Goal: Task Accomplishment & Management: Complete application form

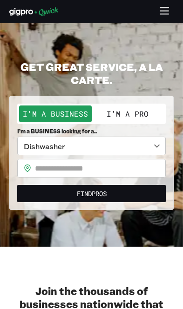
click at [168, 11] on icon "button" at bounding box center [164, 11] width 8 height 0
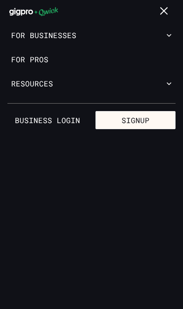
click at [141, 118] on button "Signup" at bounding box center [135, 120] width 80 height 19
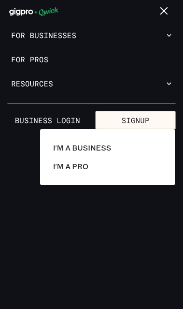
click at [101, 171] on link "I'm a Pro" at bounding box center [107, 166] width 116 height 19
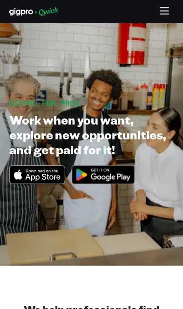
click at [164, 10] on icon "button" at bounding box center [164, 12] width 11 height 11
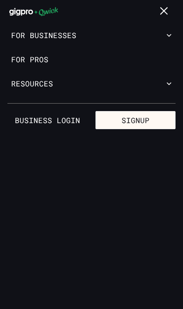
click at [59, 120] on link "Business Login" at bounding box center [47, 120] width 80 height 19
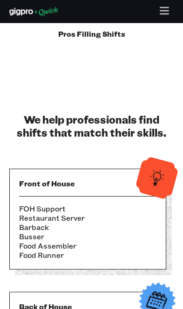
scroll to position [967, 0]
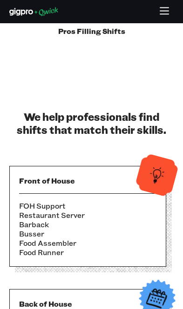
click at [160, 11] on icon "button" at bounding box center [164, 11] width 8 height 0
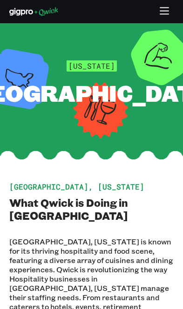
scroll to position [0, 0]
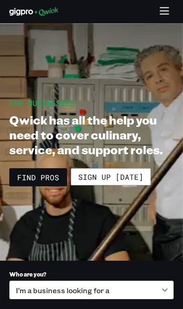
click at [164, 13] on icon "button" at bounding box center [164, 12] width 11 height 11
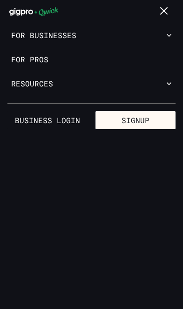
click at [144, 119] on button "Signup" at bounding box center [135, 120] width 80 height 19
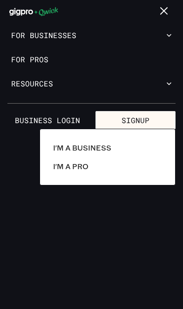
click at [90, 174] on link "I'm a Pro" at bounding box center [107, 166] width 116 height 19
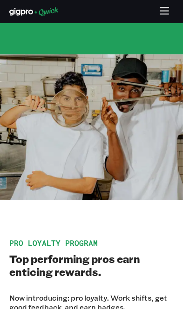
scroll to position [1745, 0]
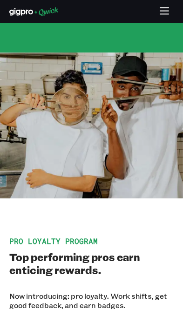
click at [165, 12] on icon "button" at bounding box center [164, 12] width 11 height 11
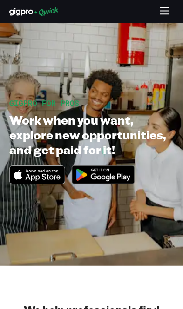
scroll to position [0, 0]
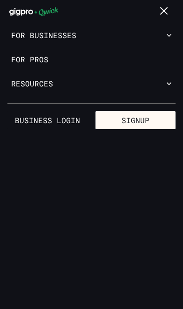
click at [127, 122] on button "Signup" at bounding box center [135, 120] width 80 height 19
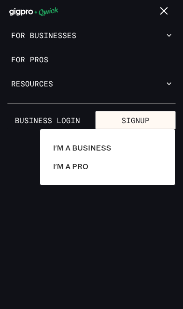
click at [117, 173] on link "I'm a Pro" at bounding box center [107, 166] width 116 height 19
click at [69, 166] on p "I'm a Pro" at bounding box center [70, 166] width 35 height 11
click at [84, 168] on p "I'm a Pro" at bounding box center [70, 166] width 35 height 11
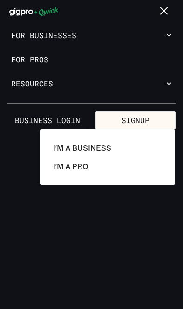
click at [84, 168] on p "I'm a Pro" at bounding box center [70, 166] width 35 height 11
click at [100, 175] on link "I'm a Pro" at bounding box center [107, 166] width 116 height 19
click at [79, 171] on p "I'm a Pro" at bounding box center [70, 166] width 35 height 11
click at [79, 173] on link "I'm a Pro" at bounding box center [107, 166] width 116 height 19
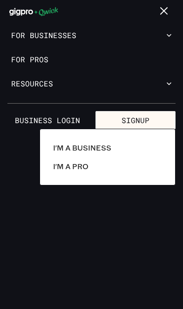
click at [86, 169] on p "I'm a Pro" at bounding box center [70, 166] width 35 height 11
click at [170, 86] on div at bounding box center [91, 154] width 183 height 309
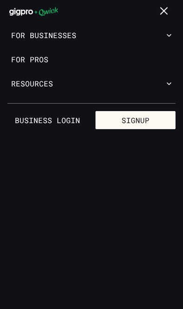
click at [171, 82] on icon "button" at bounding box center [168, 83] width 9 height 9
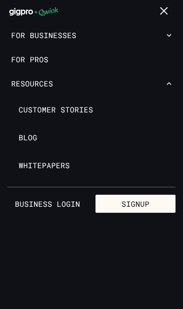
click at [127, 203] on button "Signup" at bounding box center [135, 204] width 80 height 19
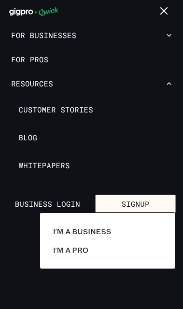
click at [81, 251] on p "I'm a Pro" at bounding box center [70, 249] width 35 height 11
click at [59, 203] on div at bounding box center [91, 154] width 183 height 309
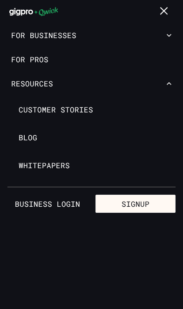
click at [61, 211] on link "Business Login" at bounding box center [47, 204] width 80 height 19
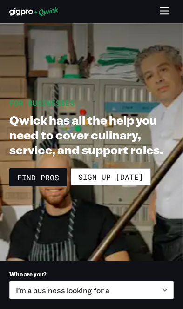
click at [175, 8] on div at bounding box center [91, 12] width 183 height 18
click at [161, 12] on icon "button" at bounding box center [164, 12] width 11 height 11
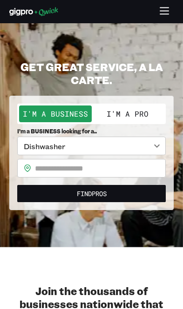
click at [145, 143] on body "**********" at bounding box center [91, 154] width 183 height 309
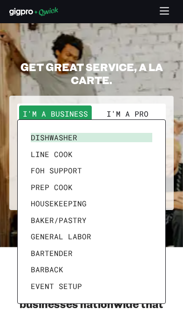
click at [137, 131] on li "Dishwasher" at bounding box center [91, 137] width 129 height 17
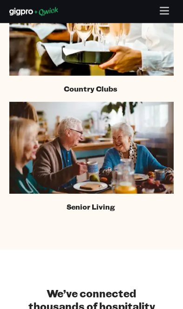
scroll to position [1002, 0]
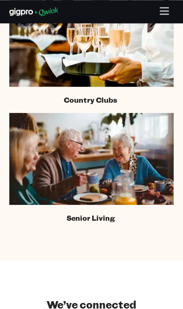
click at [169, 10] on icon "button" at bounding box center [164, 12] width 11 height 11
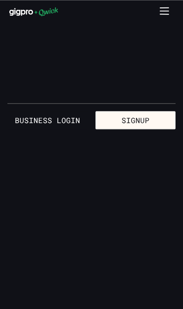
scroll to position [0, 0]
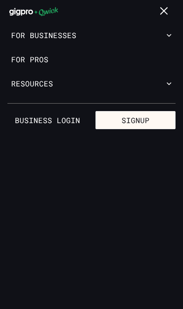
click at [64, 120] on link "Business Login" at bounding box center [47, 120] width 80 height 19
click at [41, 60] on link "For Pros" at bounding box center [91, 59] width 183 height 24
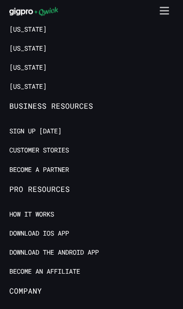
scroll to position [2881, 0]
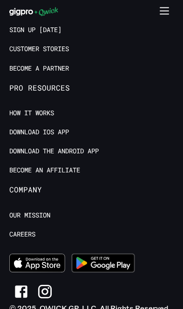
click at [167, 7] on icon "button" at bounding box center [164, 7] width 8 height 0
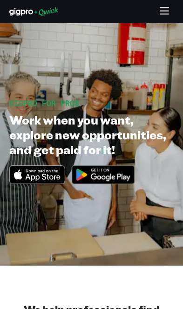
scroll to position [0, 0]
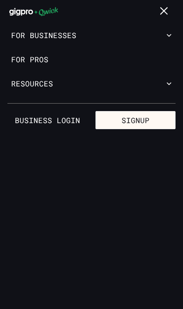
click at [57, 88] on button "Resources" at bounding box center [91, 84] width 183 height 24
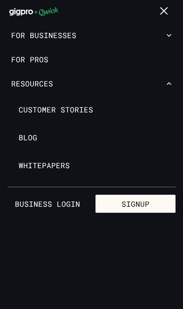
click at [48, 55] on link "For Pros" at bounding box center [91, 59] width 183 height 24
click at [37, 60] on link "For Pros" at bounding box center [91, 59] width 183 height 24
click at [138, 203] on button "Signup" at bounding box center [135, 204] width 80 height 19
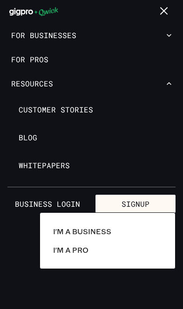
click at [84, 250] on p "I'm a Pro" at bounding box center [70, 249] width 35 height 11
click at [82, 251] on p "I'm a Pro" at bounding box center [70, 249] width 35 height 11
click at [81, 251] on p "I'm a Pro" at bounding box center [70, 249] width 35 height 11
click at [85, 254] on p "I'm a Pro" at bounding box center [70, 249] width 35 height 11
click at [166, 22] on div at bounding box center [91, 154] width 183 height 309
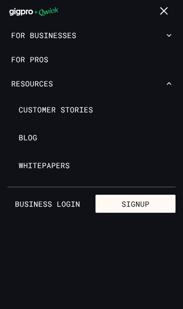
click at [166, 22] on div at bounding box center [91, 154] width 183 height 309
click at [152, 13] on div at bounding box center [145, 12] width 55 height 18
click at [166, 13] on icon "button" at bounding box center [163, 10] width 7 height 7
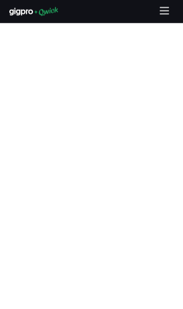
scroll to position [1240, 0]
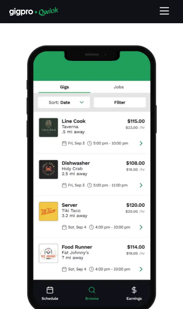
click at [120, 209] on img at bounding box center [91, 179] width 130 height 268
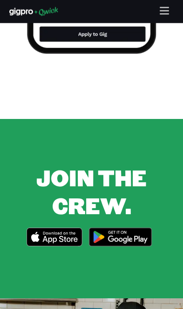
scroll to position [1500, 0]
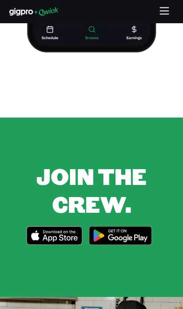
click at [128, 222] on img at bounding box center [120, 236] width 72 height 28
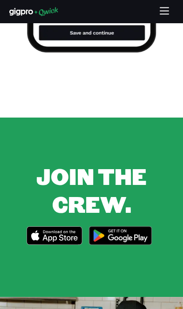
scroll to position [1514, 0]
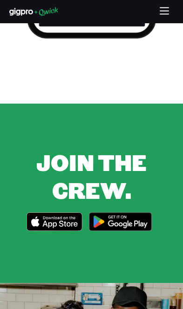
click at [67, 212] on icon "Download on the App Store" at bounding box center [54, 221] width 55 height 18
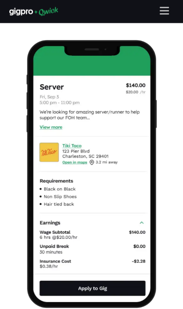
scroll to position [1241, 0]
